Goal: Complete application form: Complete application form

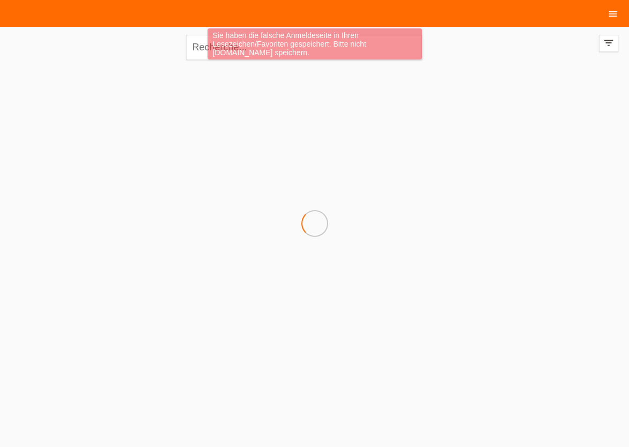
click at [610, 18] on icon "menu" at bounding box center [613, 14] width 11 height 11
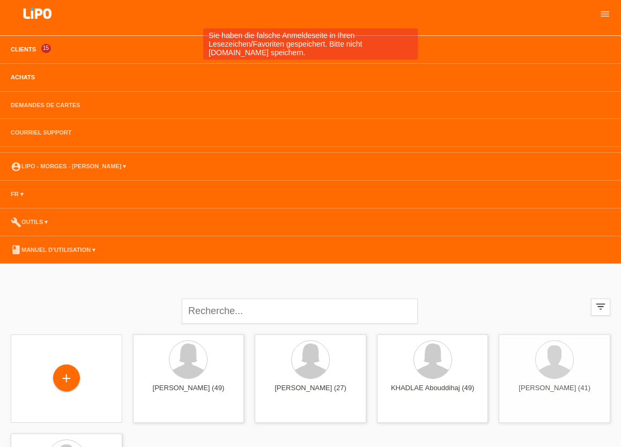
click at [16, 79] on link "Achats" at bounding box center [22, 77] width 35 height 6
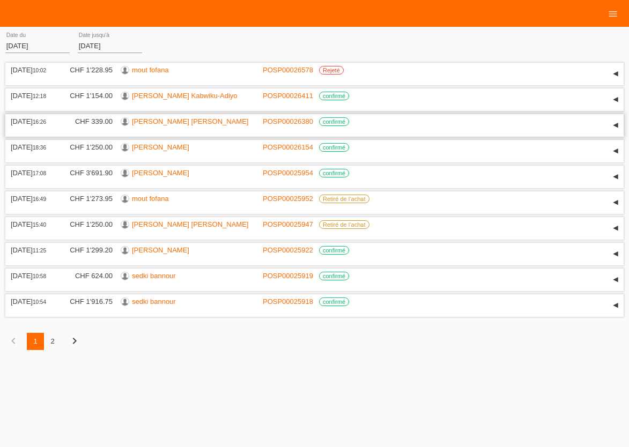
click at [162, 121] on link "[PERSON_NAME] [PERSON_NAME]" at bounding box center [190, 122] width 116 height 8
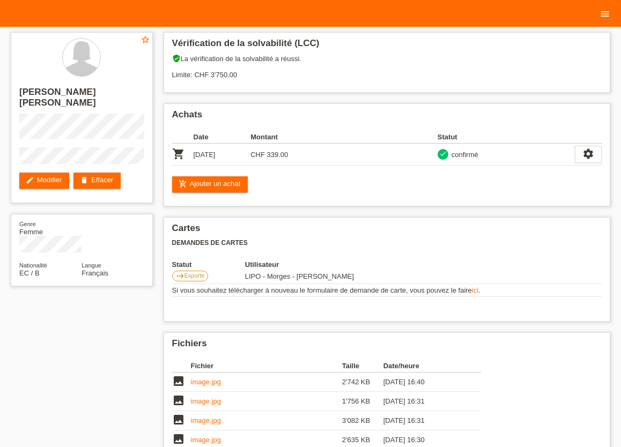
click at [605, 16] on icon "menu" at bounding box center [605, 14] width 11 height 11
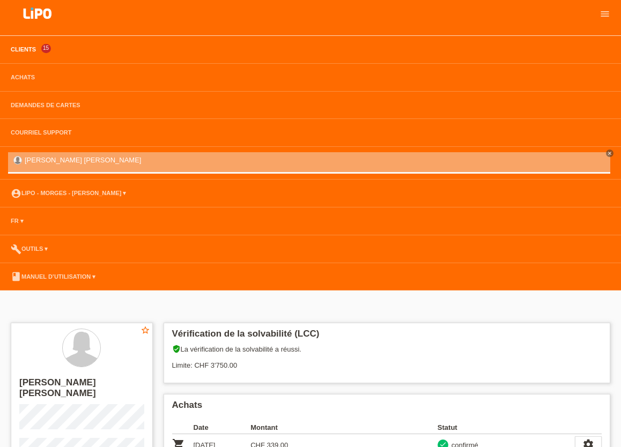
click at [27, 51] on link "Clients" at bounding box center [23, 49] width 36 height 6
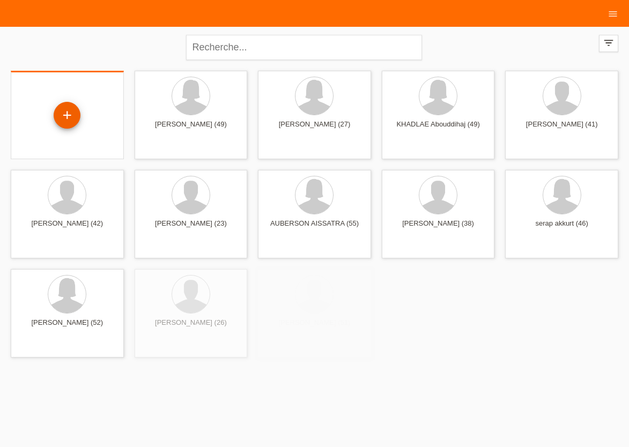
click at [65, 117] on div "+" at bounding box center [67, 115] width 27 height 27
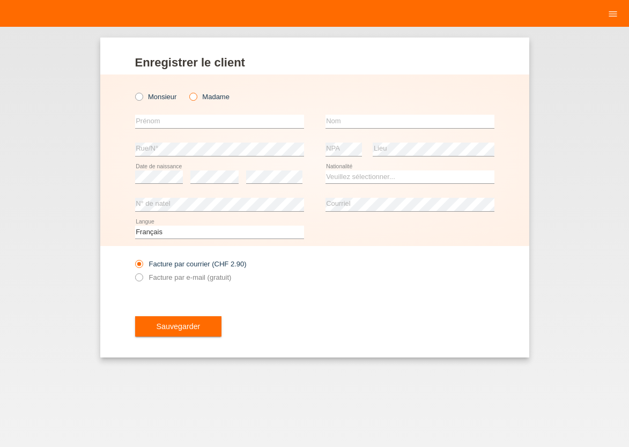
click at [188, 91] on icon at bounding box center [188, 91] width 0 height 0
click at [192, 96] on input "Madame" at bounding box center [192, 96] width 7 height 7
radio input "true"
click at [173, 122] on input "text" at bounding box center [219, 121] width 169 height 13
type input "[PERSON_NAME]"
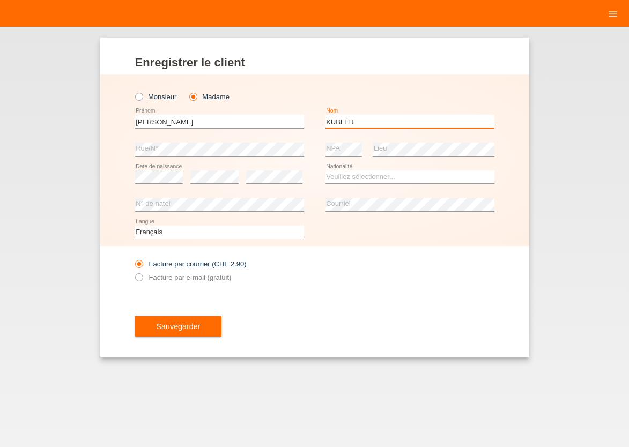
type input "KUBLER"
click at [326, 171] on select "Veuillez sélectionner... Suisse Allemagne Autriche Liechtenstein ------------ A…" at bounding box center [410, 177] width 169 height 13
select select "CH"
click at [0, 0] on option "Suisse" at bounding box center [0, 0] width 0 height 0
click at [133, 272] on icon at bounding box center [133, 272] width 0 height 0
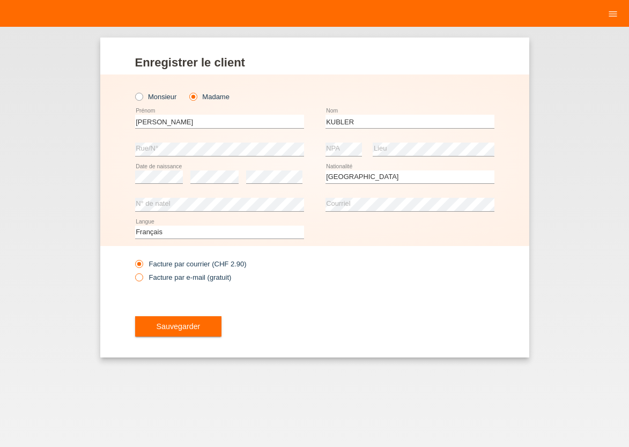
click at [141, 276] on input "Facture par e-mail (gratuit)" at bounding box center [138, 280] width 7 height 13
radio input "true"
click at [157, 325] on span "Sauvegarder" at bounding box center [179, 326] width 44 height 9
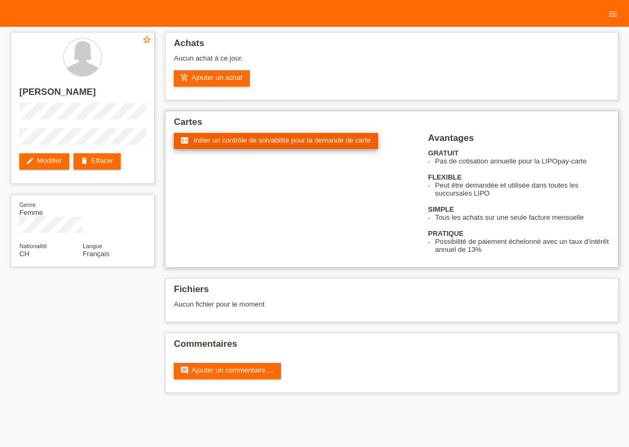
click at [228, 142] on span "Initier un contrôle de solvabilité pour la demande de carte" at bounding box center [282, 140] width 177 height 8
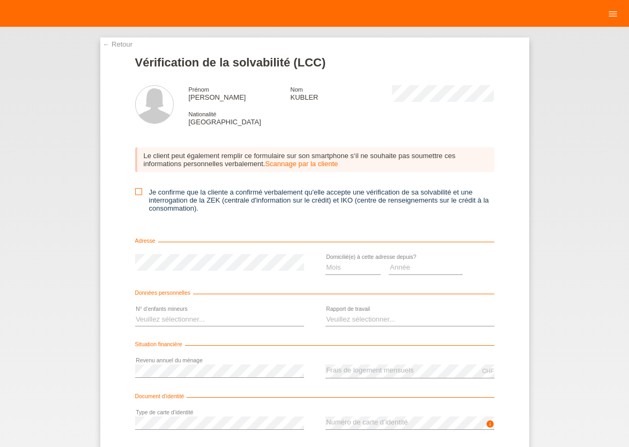
click at [136, 193] on icon at bounding box center [138, 191] width 7 height 7
click at [136, 193] on input "Je confirme que la cliente a confirmé verbalement qu'elle accepte une vérificat…" at bounding box center [138, 191] width 7 height 7
checkbox input "true"
click at [326, 261] on select "Mois 01 02 03 04 05 06 07 08 09 10" at bounding box center [354, 267] width 56 height 13
click at [0, 0] on option "04" at bounding box center [0, 0] width 0 height 0
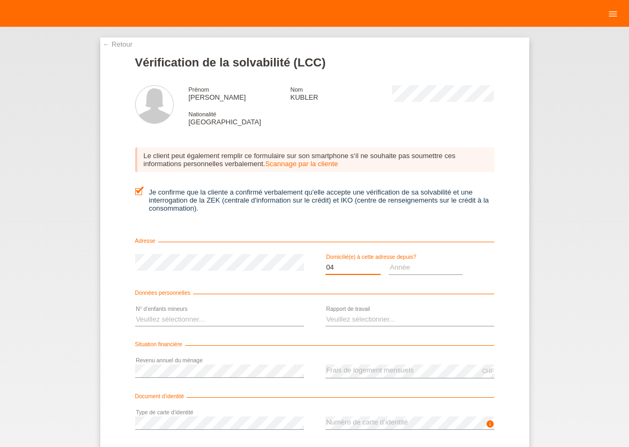
click at [326, 261] on select "Mois 01 02 03 04 05 06 07 08 09 10" at bounding box center [354, 267] width 56 height 13
select select "06"
click at [0, 0] on option "06" at bounding box center [0, 0] width 0 height 0
click at [389, 261] on select "Année 2025 2024 2023 2022 2021 2020 2019 2018 2017 2016 2015 2014 2013 2012 201…" at bounding box center [426, 267] width 74 height 13
select select "2022"
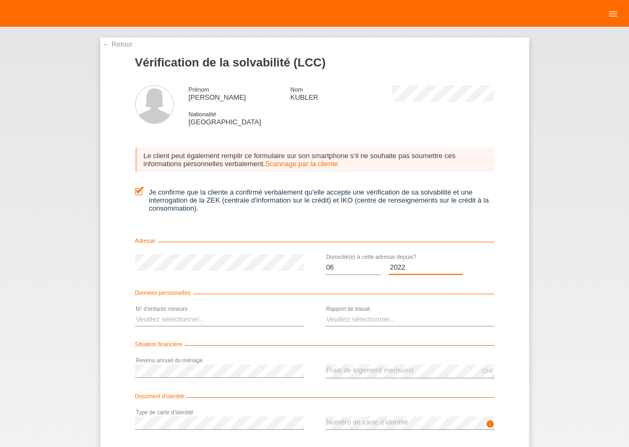
click at [0, 0] on option "2022" at bounding box center [0, 0] width 0 height 0
click at [135, 313] on select "Veuillez sélectionner... 0 1 2 3 4 5 6 7 8 9" at bounding box center [219, 319] width 169 height 13
select select "1"
click at [0, 0] on option "1" at bounding box center [0, 0] width 0 height 0
click at [326, 313] on select "Veuillez sélectionner... A durée indéterminée A durée déterminée Apprenti/étudi…" at bounding box center [410, 319] width 169 height 13
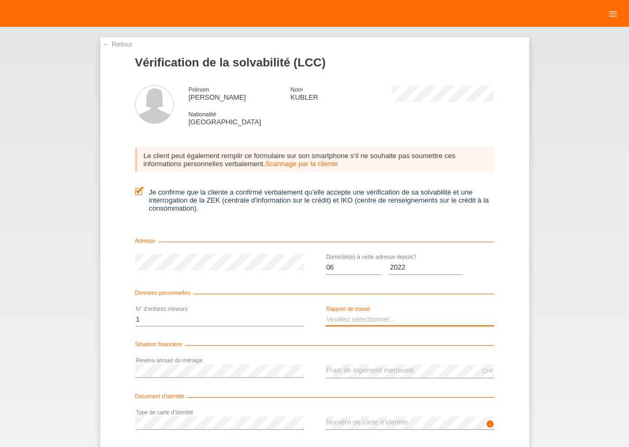
select select "UNLIMITED"
click at [0, 0] on option "A durée indéterminée" at bounding box center [0, 0] width 0 height 0
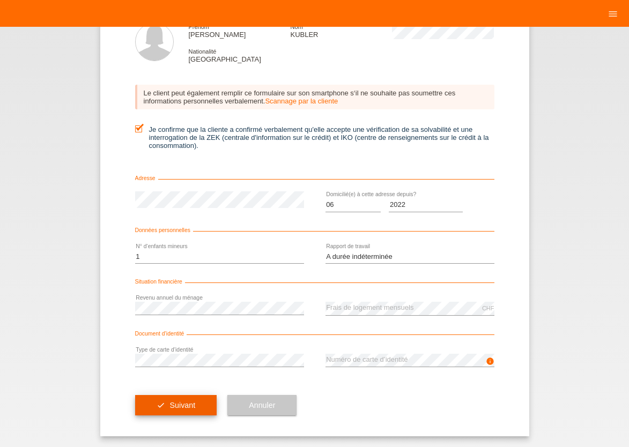
click at [170, 408] on span "Suivant" at bounding box center [183, 405] width 26 height 9
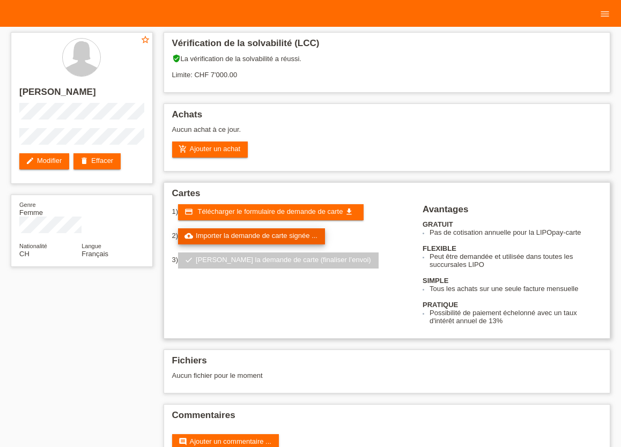
click at [261, 238] on link "cloud_upload Importer la demande de carte signée ..." at bounding box center [251, 237] width 147 height 16
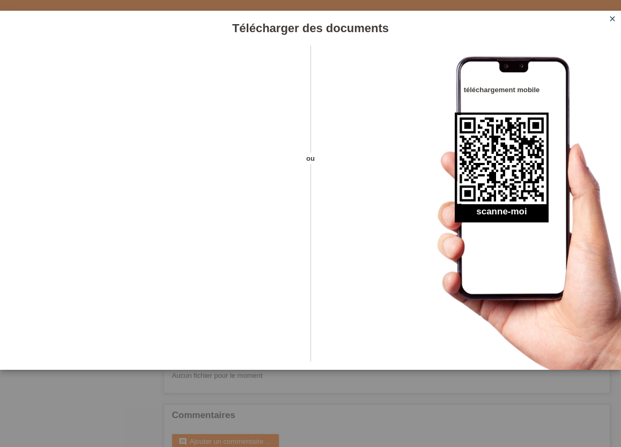
click at [611, 19] on icon "close" at bounding box center [612, 18] width 9 height 9
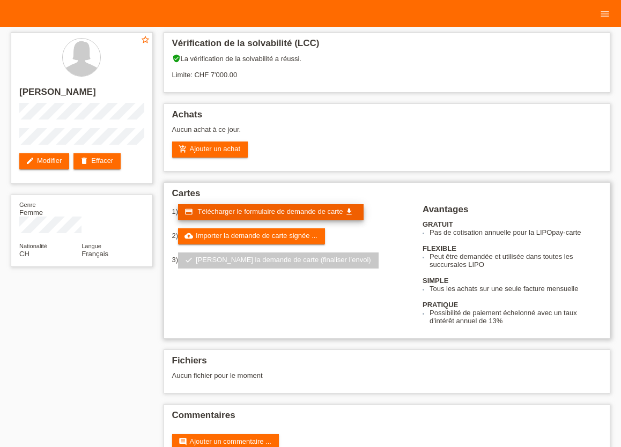
click at [249, 214] on span "Télécharger le formulaire de demande de carte" at bounding box center [269, 212] width 145 height 8
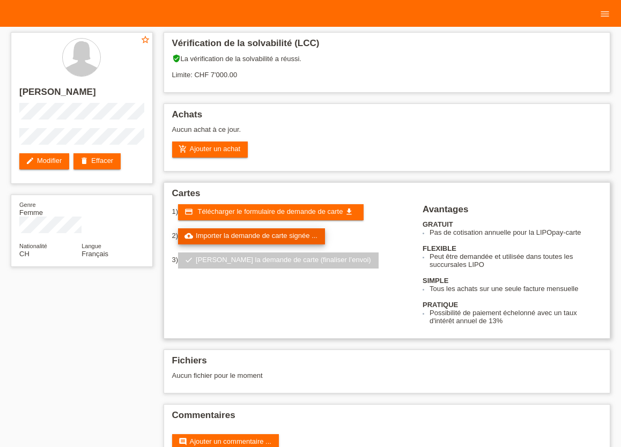
click at [205, 240] on link "cloud_upload Importer la demande de carte signée ..." at bounding box center [251, 237] width 147 height 16
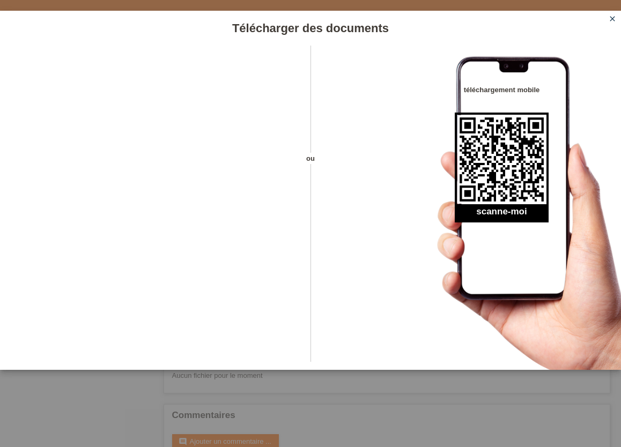
click at [619, 18] on link "close" at bounding box center [613, 19] width 14 height 12
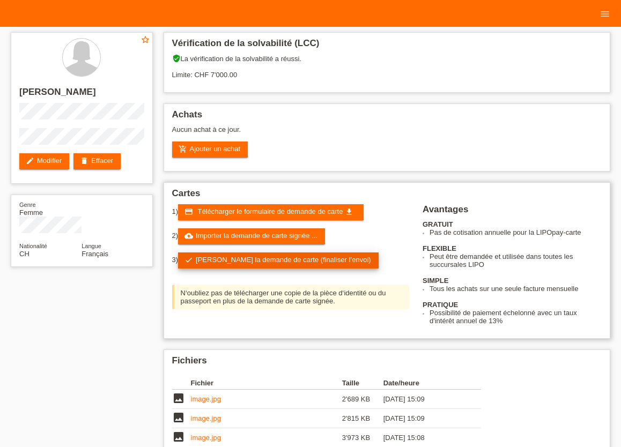
click at [283, 263] on link "check Soumettre la demande de carte (finaliser l’envoi)" at bounding box center [278, 261] width 201 height 16
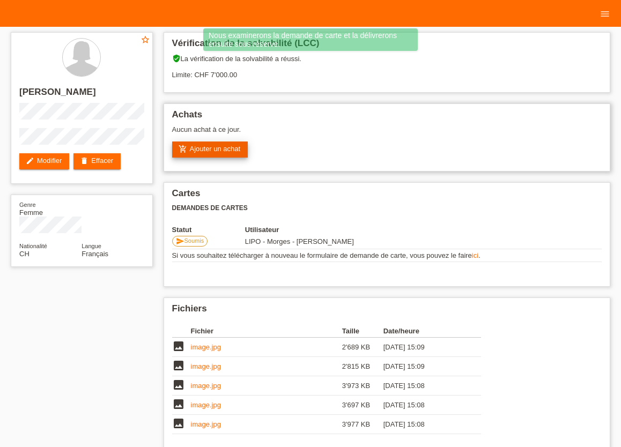
click at [216, 149] on link "add_shopping_cart Ajouter un achat" at bounding box center [210, 150] width 76 height 16
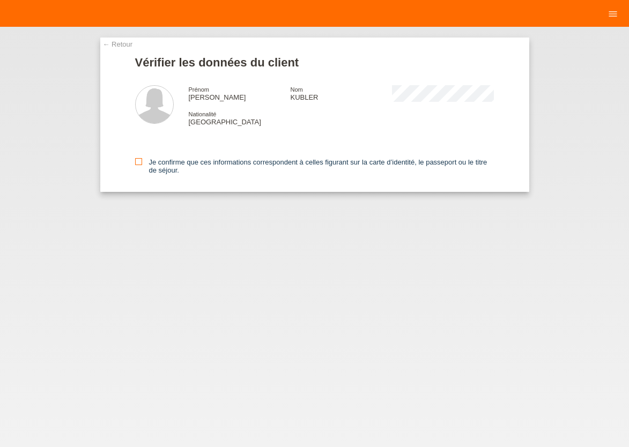
click at [137, 163] on icon at bounding box center [138, 161] width 7 height 7
click at [137, 163] on input "Je confirme que ces informations correspondent à celles figurant sur la carte d…" at bounding box center [138, 161] width 7 height 7
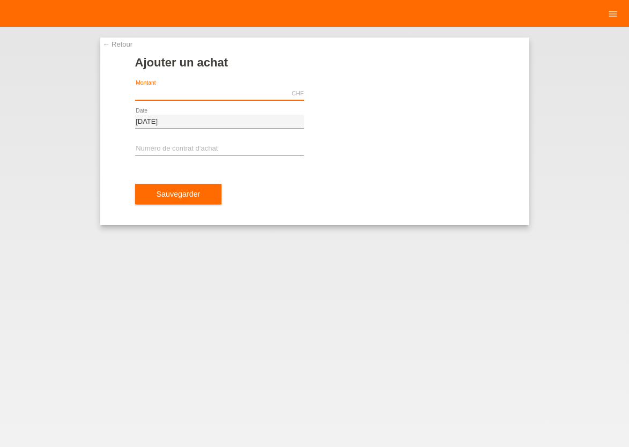
click at [260, 99] on input "text" at bounding box center [219, 93] width 169 height 13
type input "1286.20"
click at [165, 149] on input "text" at bounding box center [219, 149] width 169 height 13
type input "x"
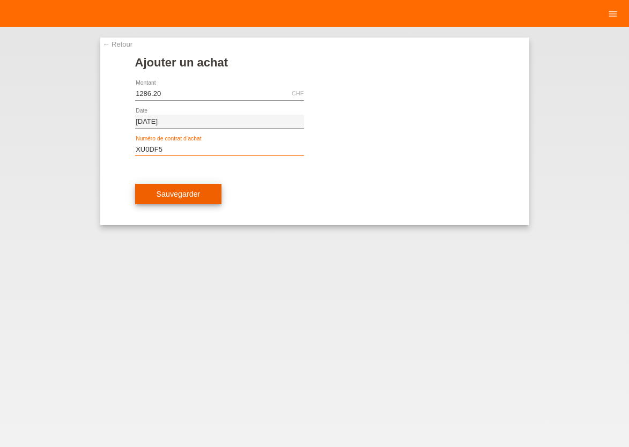
type input "XU0DF5"
click at [195, 192] on span "Sauvegarder" at bounding box center [179, 194] width 44 height 9
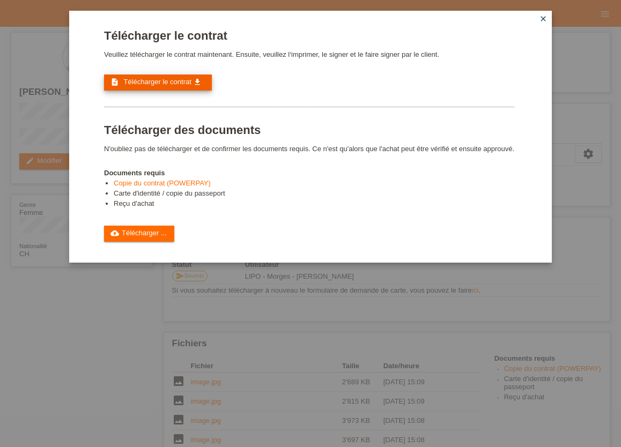
click at [174, 84] on span "Télécharger le contrat" at bounding box center [157, 82] width 68 height 8
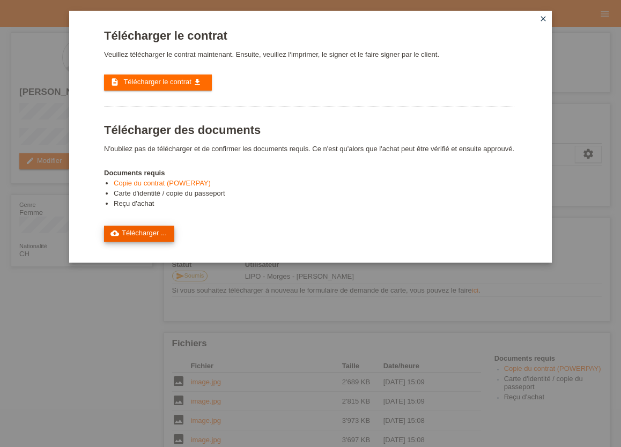
click at [151, 241] on link "cloud_upload Télécharger ..." at bounding box center [139, 234] width 70 height 16
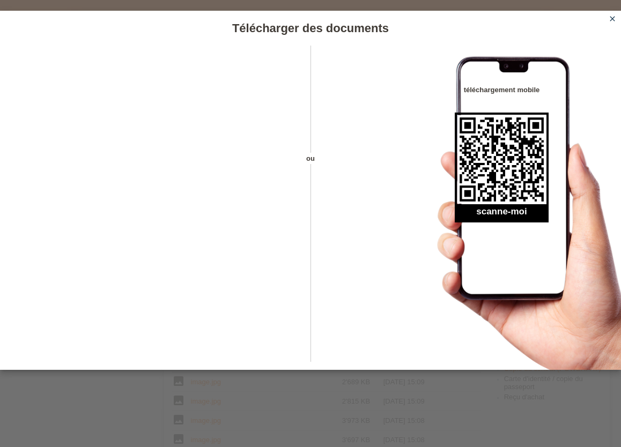
click at [612, 17] on icon "close" at bounding box center [612, 18] width 9 height 9
